Goal: Task Accomplishment & Management: Manage account settings

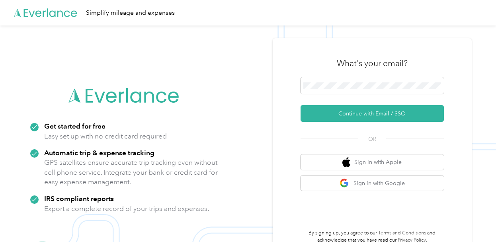
click at [327, 140] on div "OR" at bounding box center [371, 138] width 143 height 10
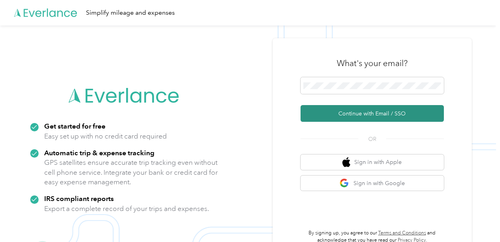
click at [348, 118] on button "Continue with Email / SSO" at bounding box center [371, 113] width 143 height 17
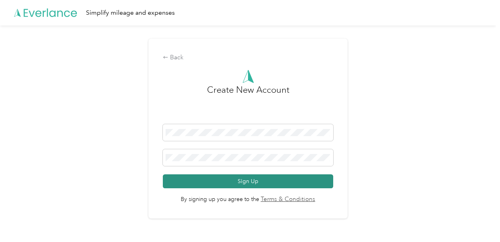
click at [291, 187] on button "Sign Up" at bounding box center [248, 181] width 170 height 14
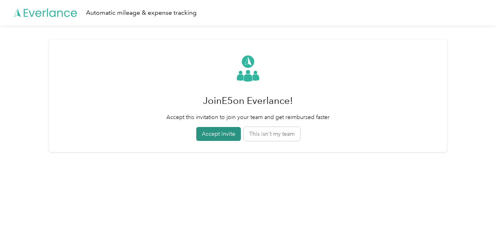
click at [226, 137] on button "Accept invite" at bounding box center [218, 134] width 45 height 14
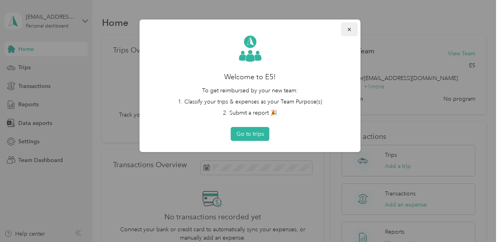
click at [347, 33] on button "button" at bounding box center [349, 29] width 17 height 14
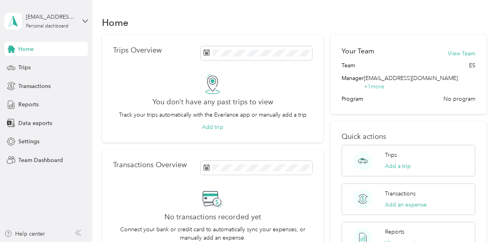
click at [17, 192] on aside "[EMAIL_ADDRESS][DOMAIN_NAME] Personal dashboard Home Trips Transactions Reports…" at bounding box center [46, 121] width 92 height 242
click at [46, 233] on div "Help center" at bounding box center [46, 235] width 84 height 13
click at [39, 233] on div "Help center" at bounding box center [24, 233] width 41 height 8
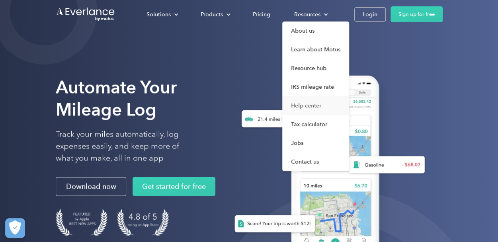
click at [315, 101] on link "Help center" at bounding box center [315, 105] width 67 height 19
